Goal: Navigation & Orientation: Find specific page/section

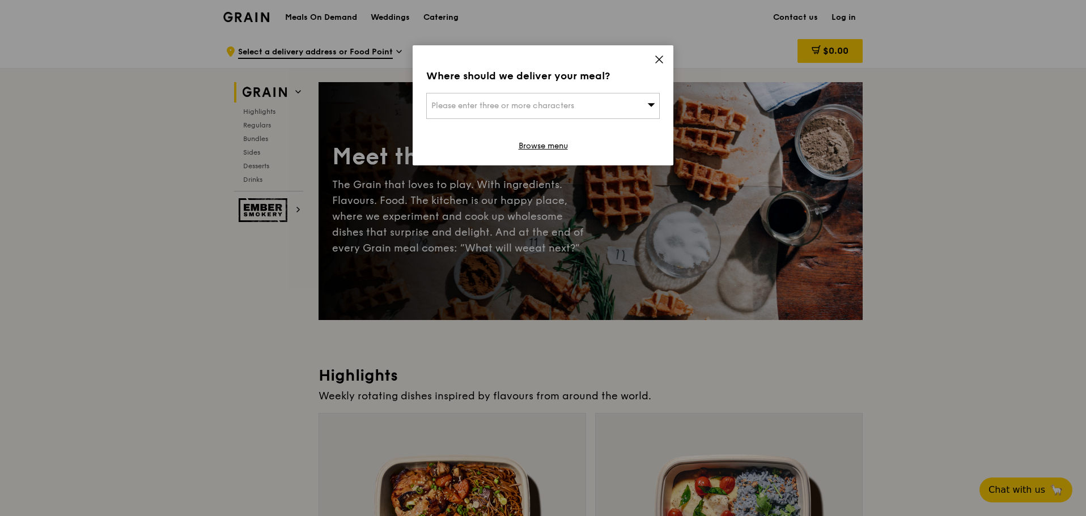
click at [663, 62] on icon at bounding box center [659, 59] width 10 height 10
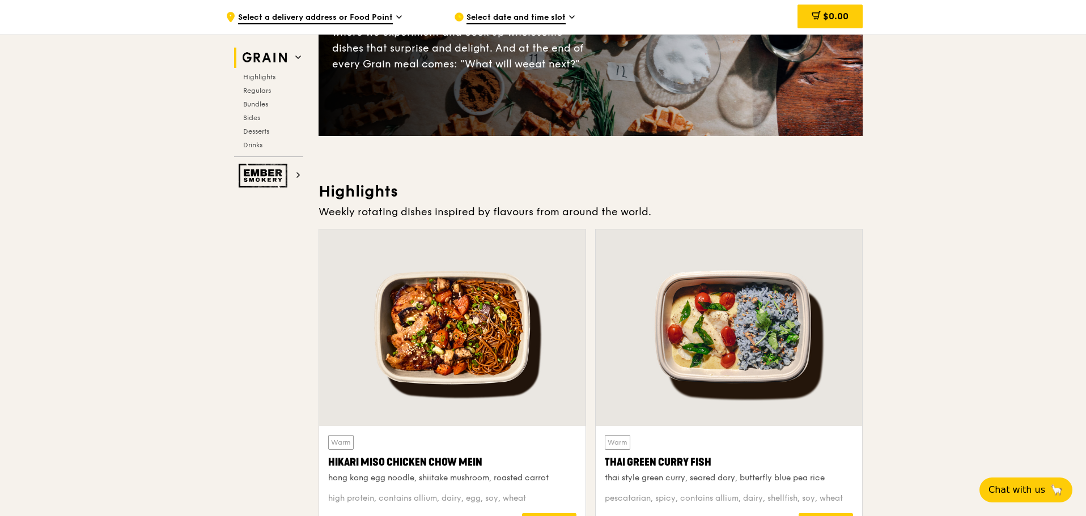
scroll to position [227, 0]
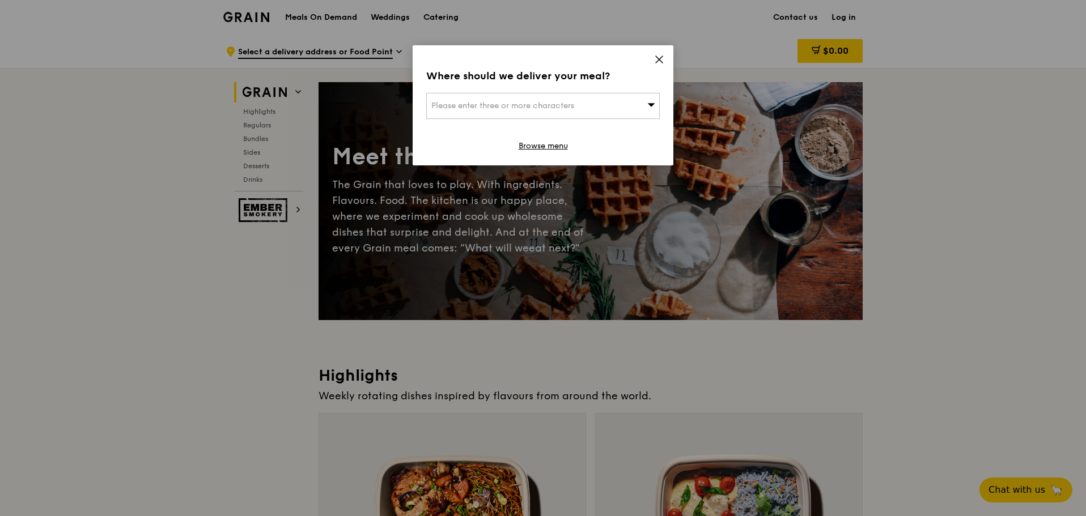
click at [651, 57] on div "Where should we deliver your meal? Please enter three or more characters Browse…" at bounding box center [543, 105] width 261 height 120
click at [662, 62] on icon at bounding box center [659, 59] width 7 height 7
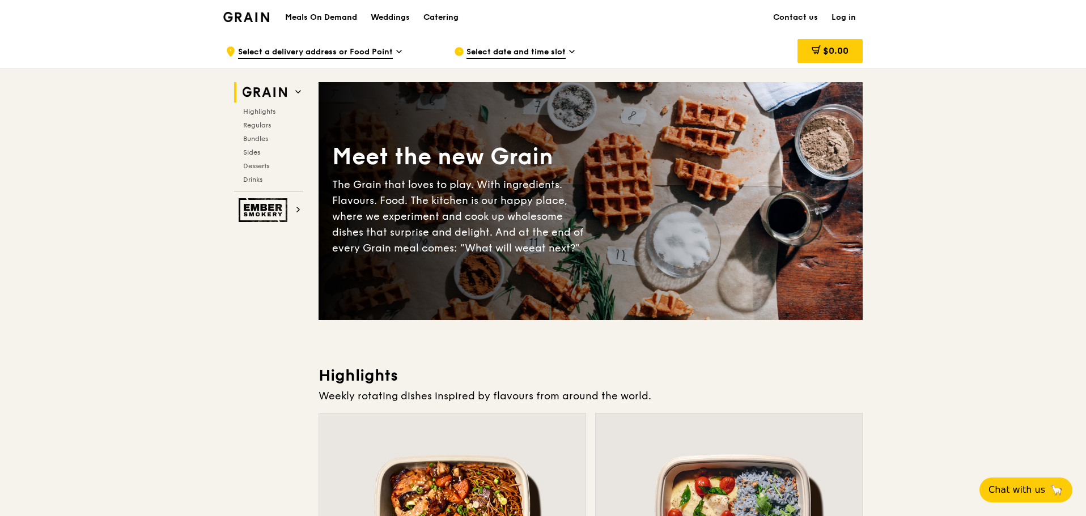
click at [431, 22] on div "Catering" at bounding box center [440, 18] width 35 height 34
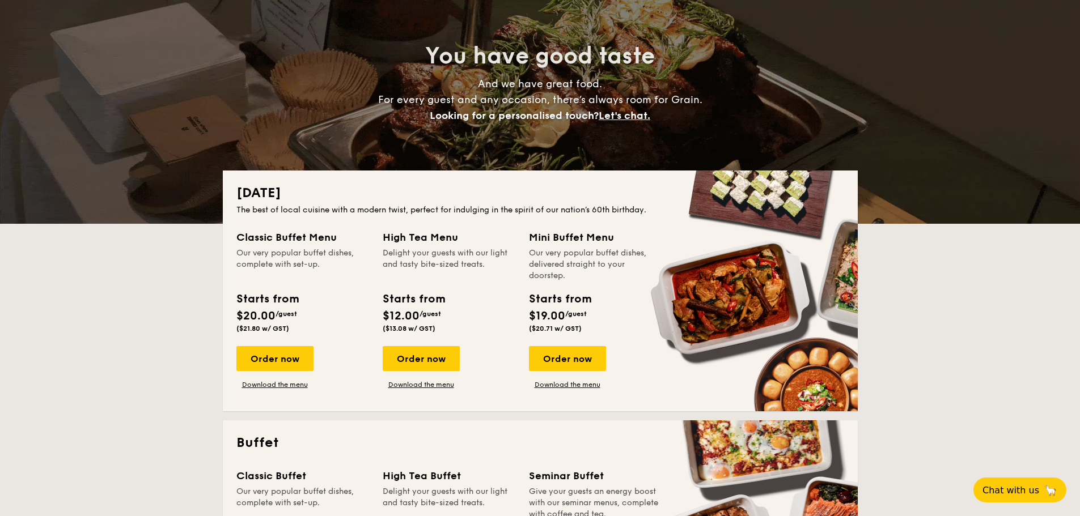
scroll to position [170, 0]
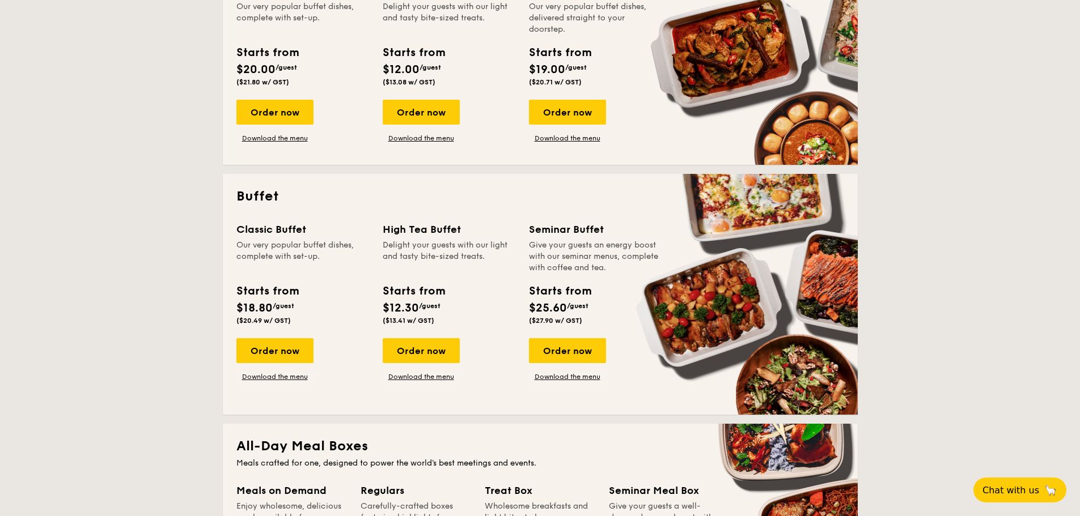
drag, startPoint x: 132, startPoint y: 175, endPoint x: 126, endPoint y: 170, distance: 8.0
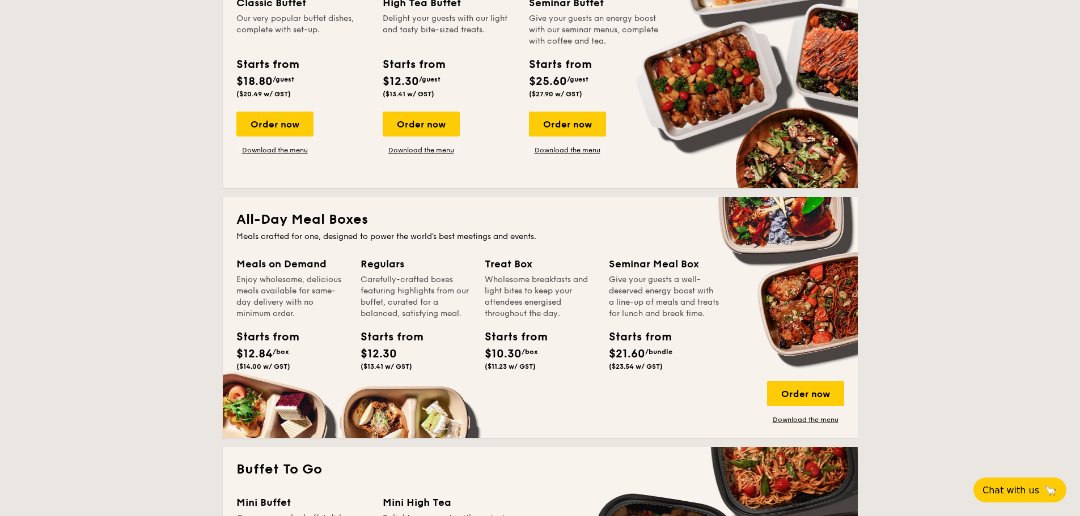
scroll to position [794, 0]
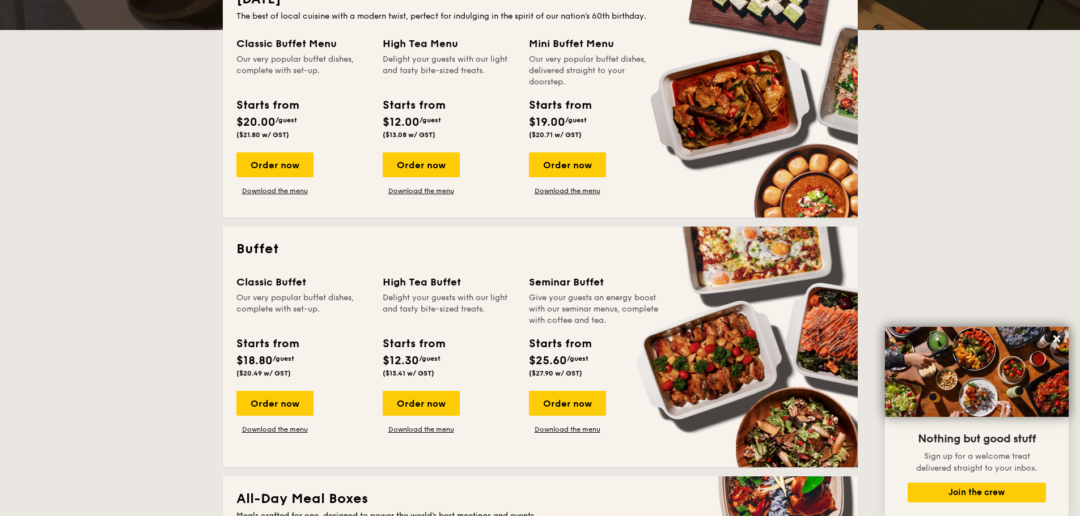
scroll to position [170, 0]
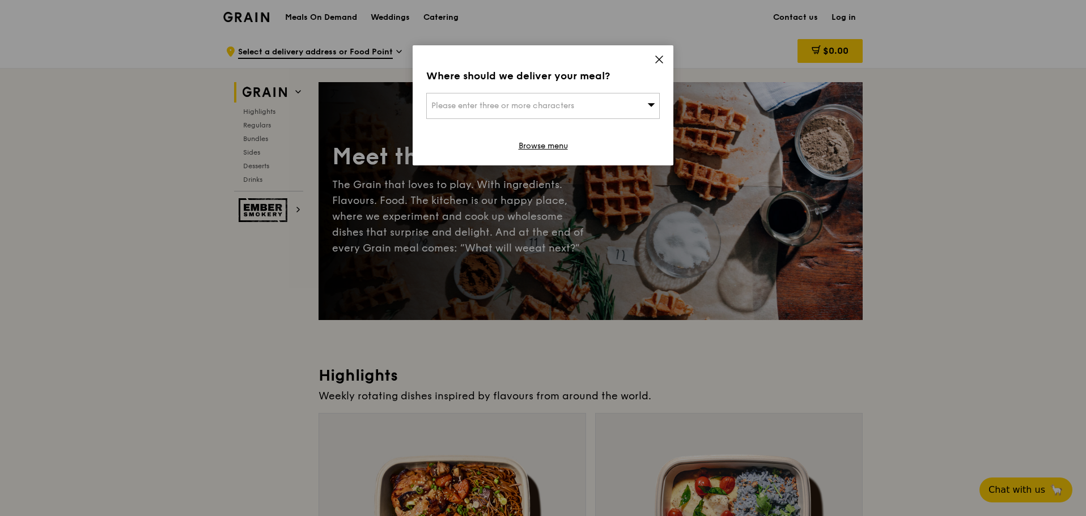
drag, startPoint x: 172, startPoint y: 187, endPoint x: 194, endPoint y: 177, distance: 24.4
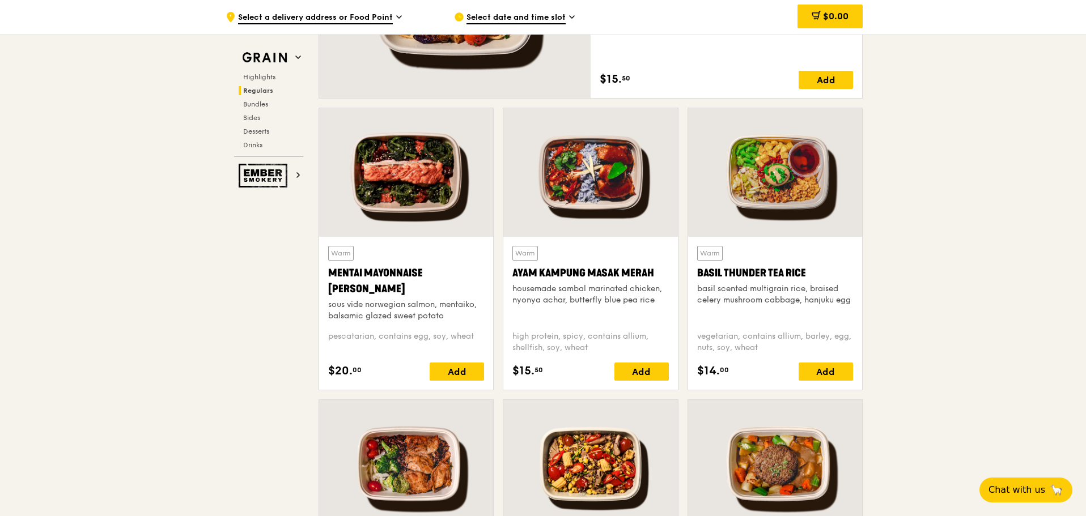
scroll to position [1134, 0]
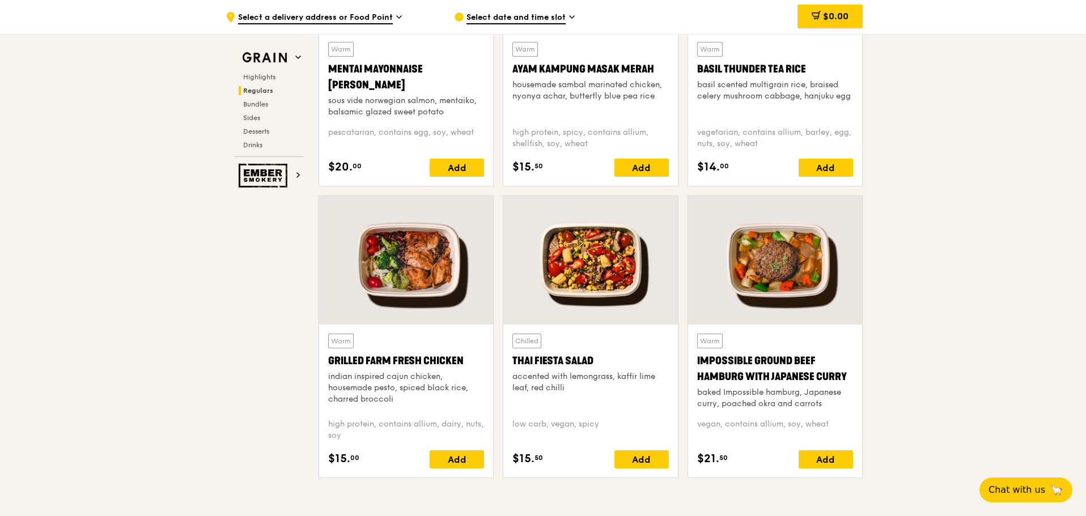
drag, startPoint x: 204, startPoint y: 239, endPoint x: 195, endPoint y: 237, distance: 8.8
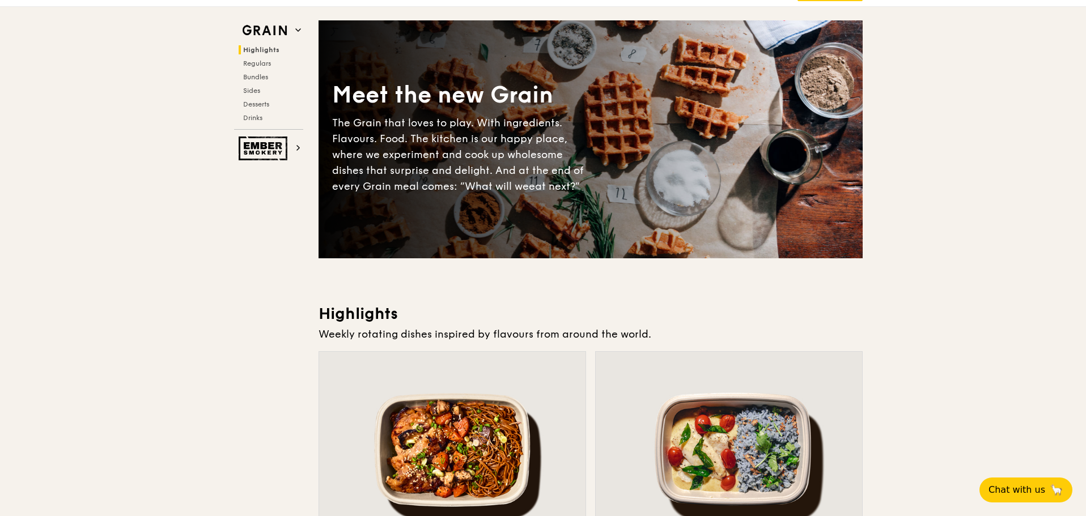
scroll to position [0, 0]
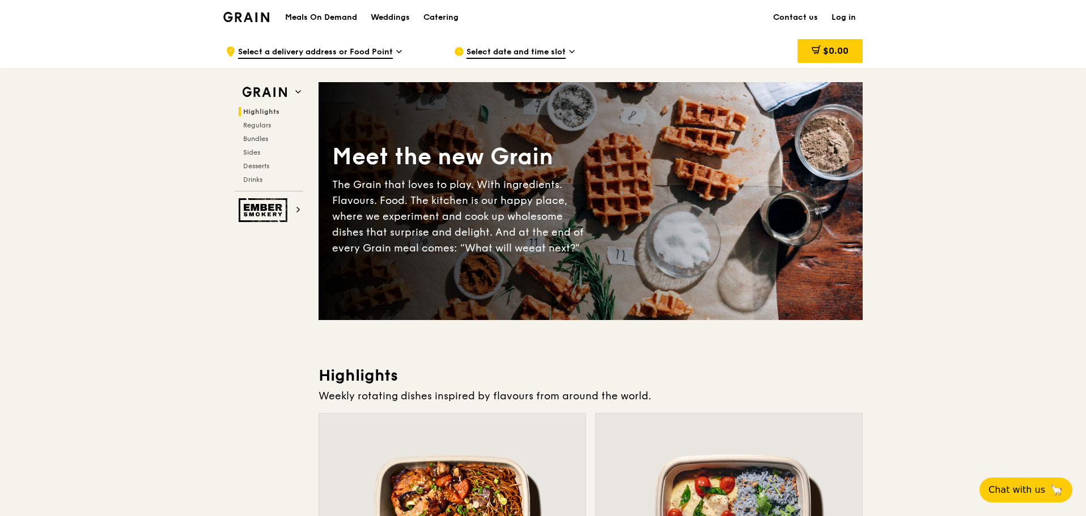
click at [256, 19] on img at bounding box center [246, 17] width 46 height 10
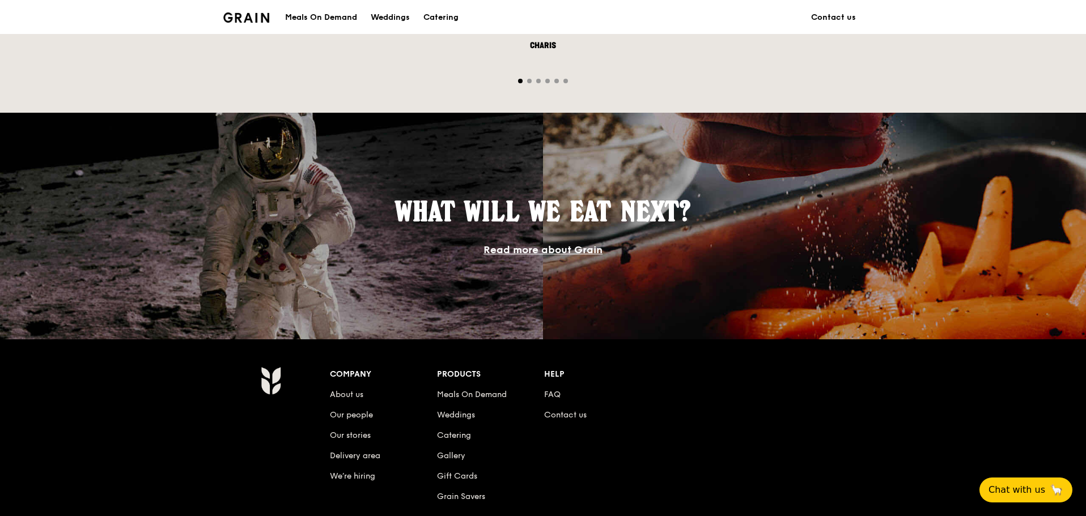
scroll to position [977, 0]
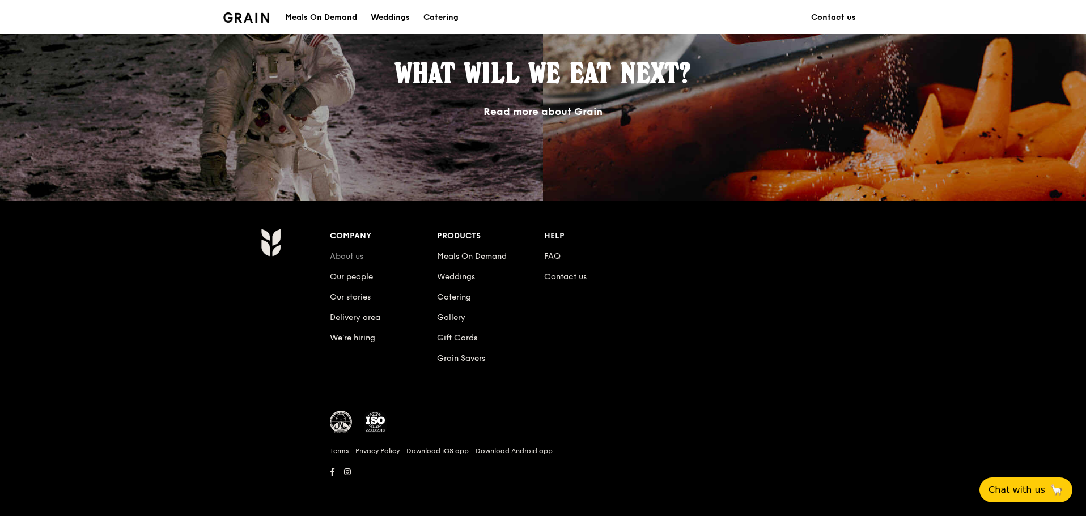
click at [358, 259] on link "About us" at bounding box center [346, 257] width 33 height 10
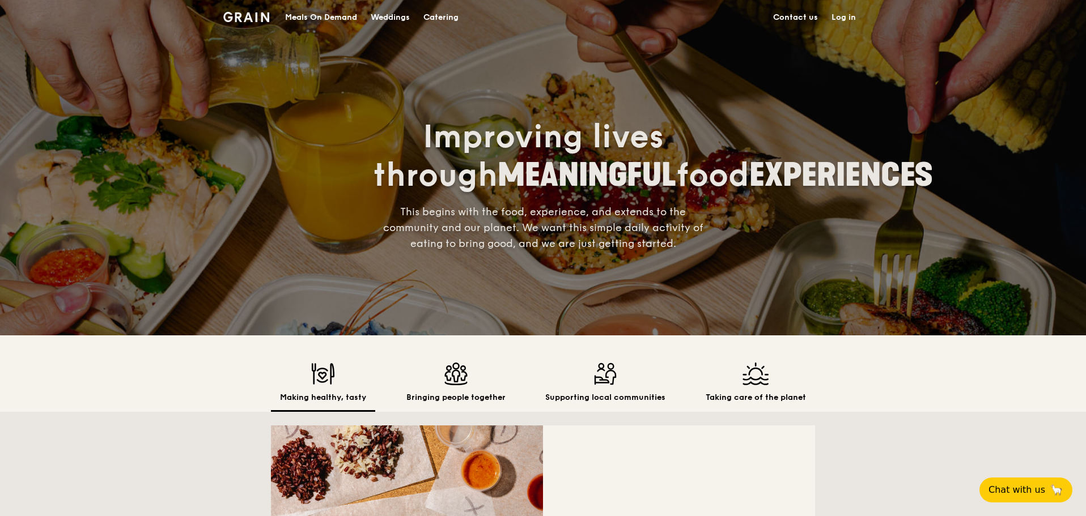
click at [259, 20] on img at bounding box center [246, 17] width 46 height 10
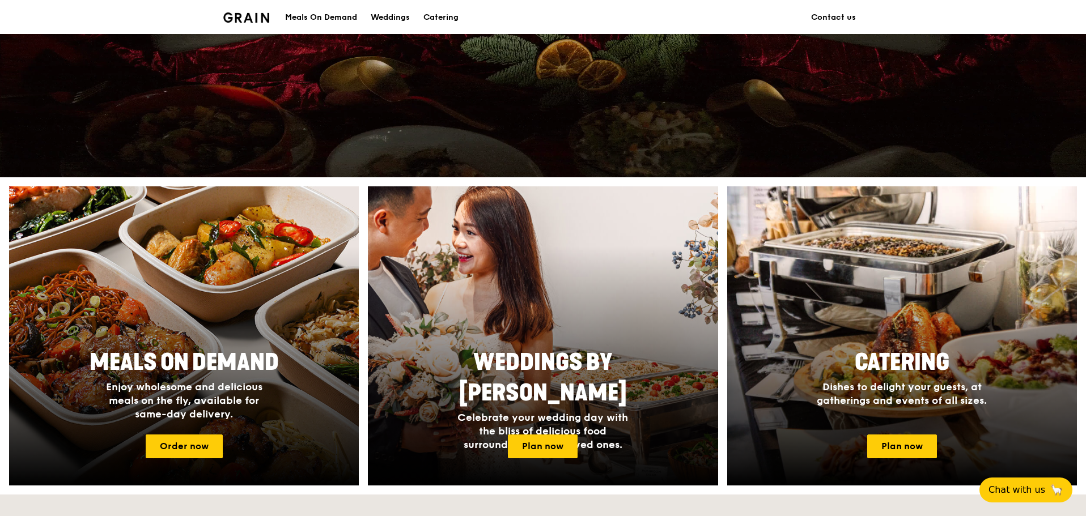
scroll to position [113, 0]
